Goal: Connect with others: Share content

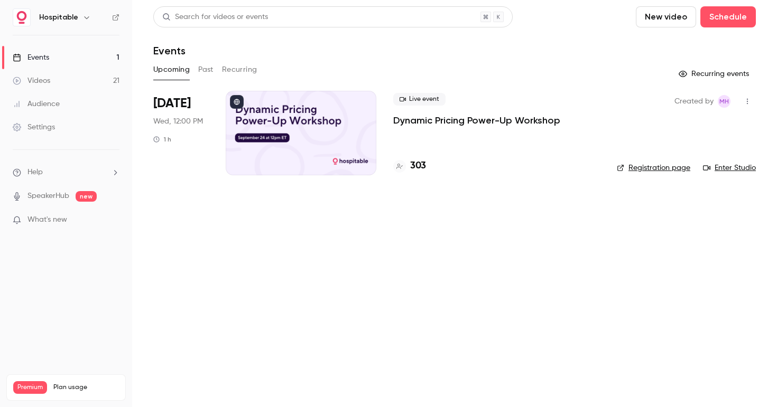
click at [751, 101] on button "button" at bounding box center [747, 101] width 17 height 17
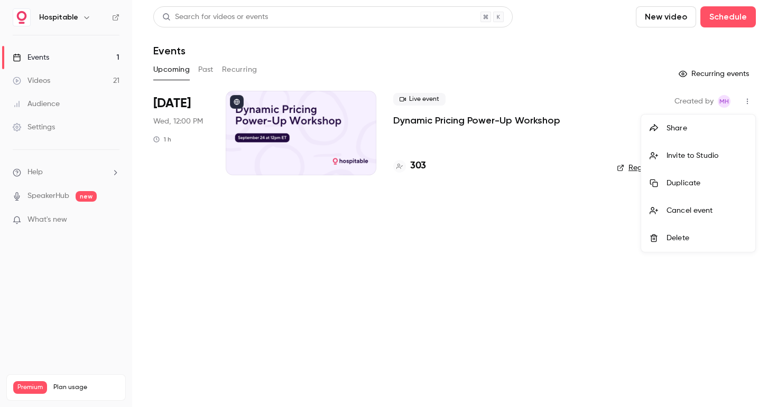
click at [694, 147] on li "Invite to Studio" at bounding box center [698, 155] width 114 height 27
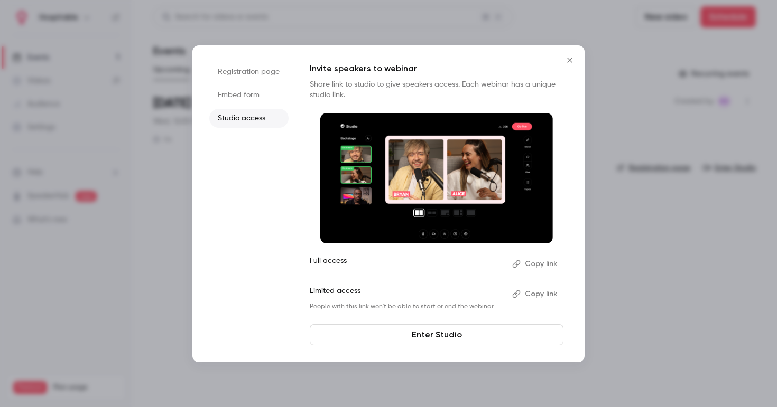
click at [530, 264] on button "Copy link" at bounding box center [535, 264] width 55 height 17
